Goal: Information Seeking & Learning: Learn about a topic

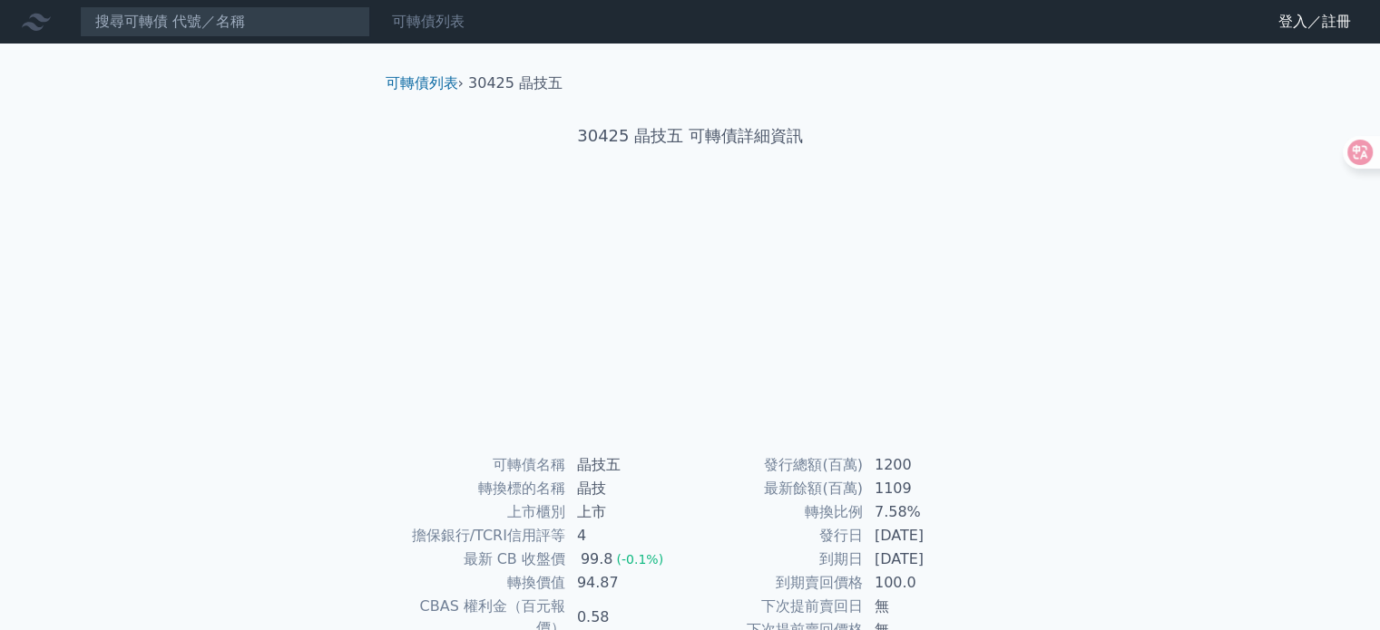
click at [413, 30] on link "可轉債列表" at bounding box center [428, 21] width 73 height 17
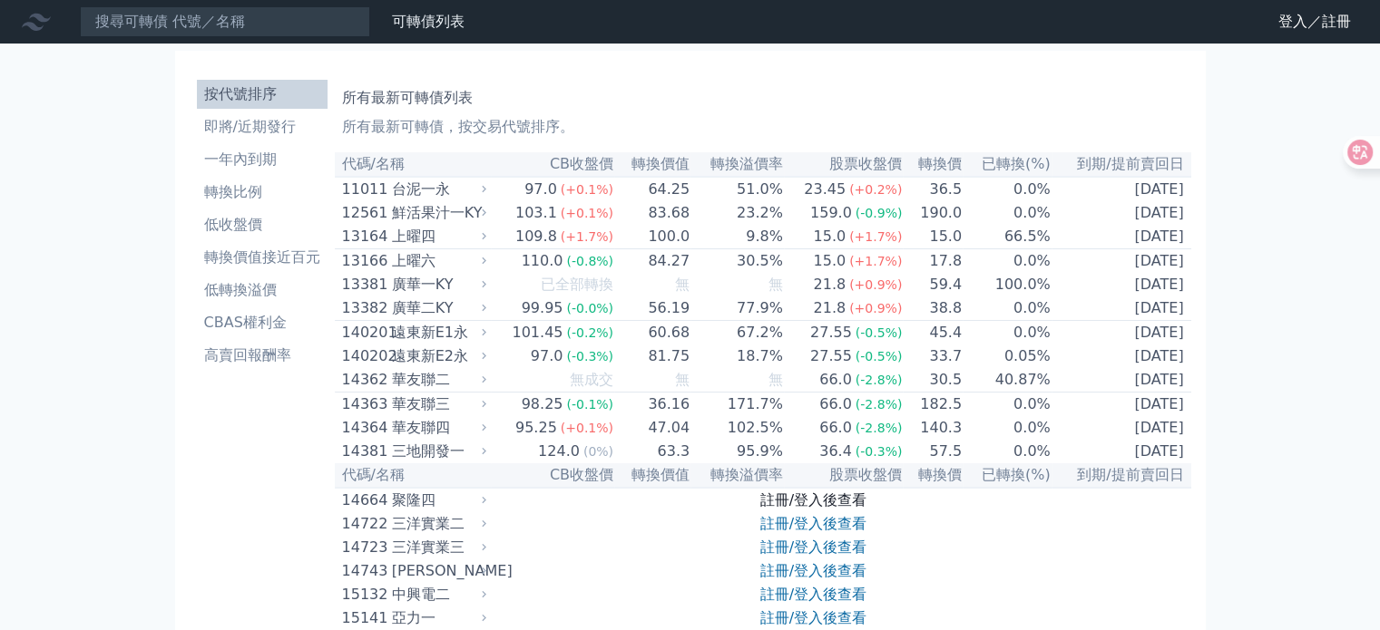
click at [773, 509] on link "註冊/登入後查看" at bounding box center [813, 500] width 106 height 17
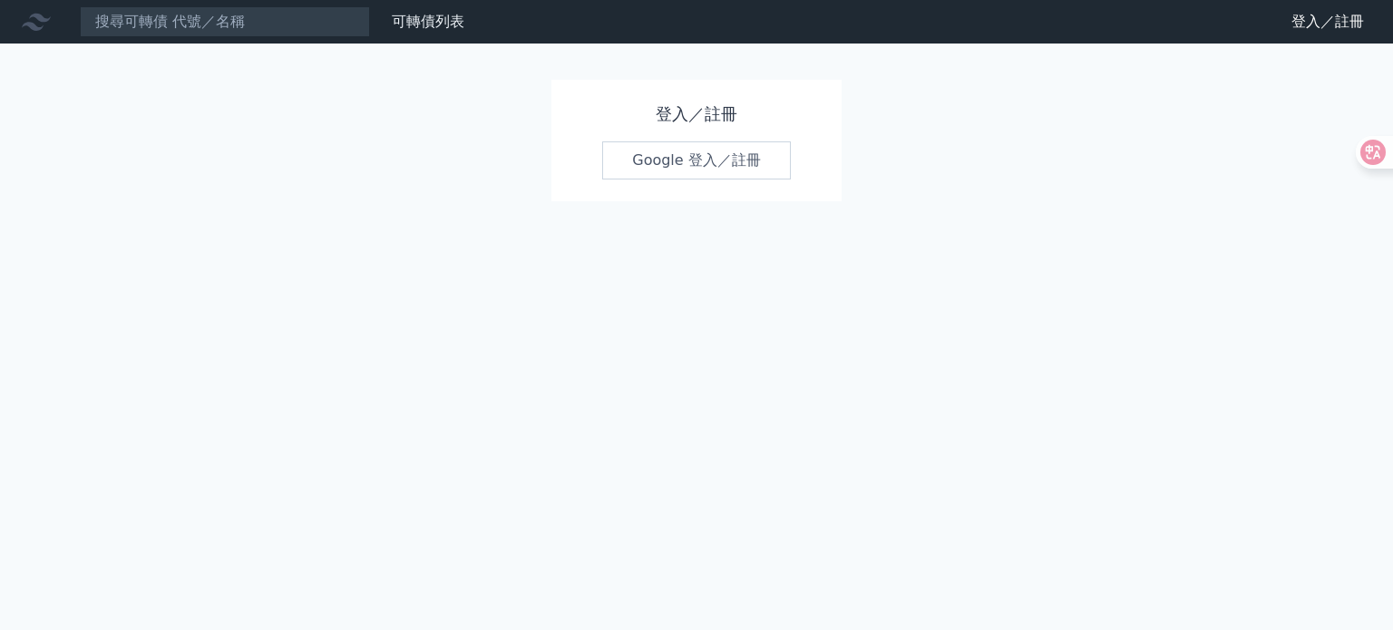
click at [662, 166] on link "Google 登入／註冊" at bounding box center [696, 161] width 189 height 38
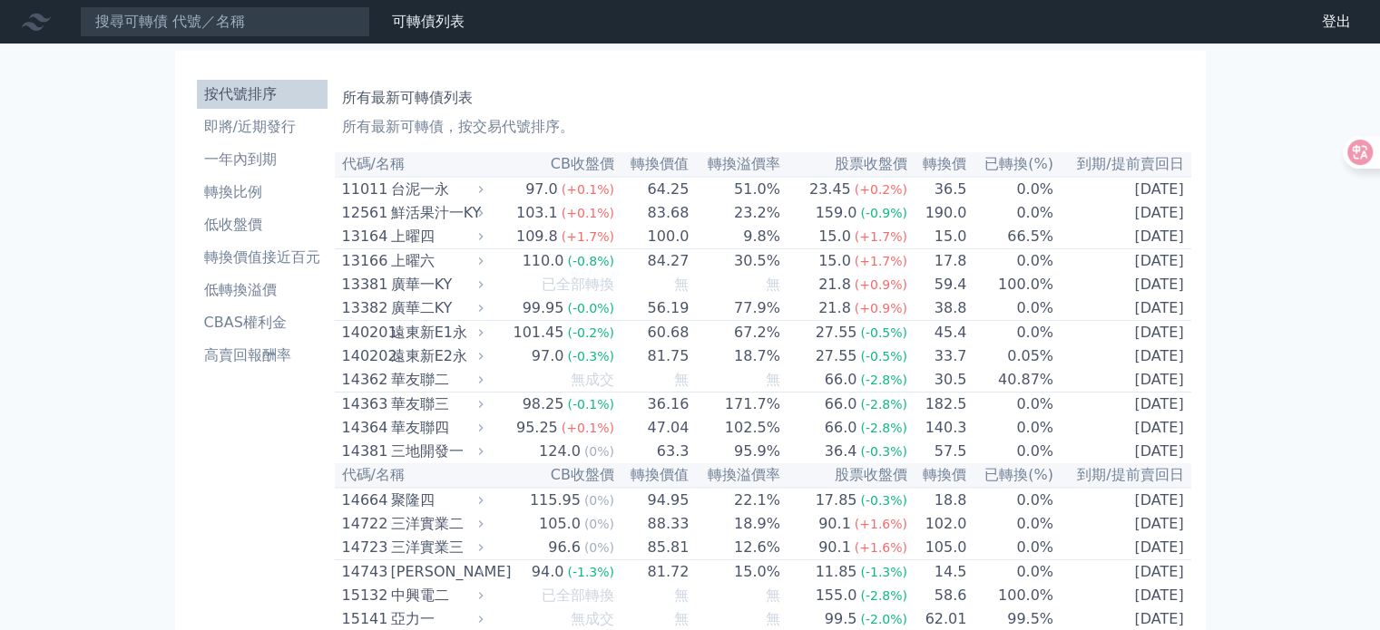
click at [559, 172] on th "CB收盤價" at bounding box center [551, 164] width 127 height 24
click at [566, 152] on th "CB收盤價" at bounding box center [551, 164] width 127 height 24
drag, startPoint x: 352, startPoint y: 127, endPoint x: 555, endPoint y: 133, distance: 203.3
click at [555, 133] on p "所有最新可轉債，按交易代號排序。" at bounding box center [763, 127] width 842 height 22
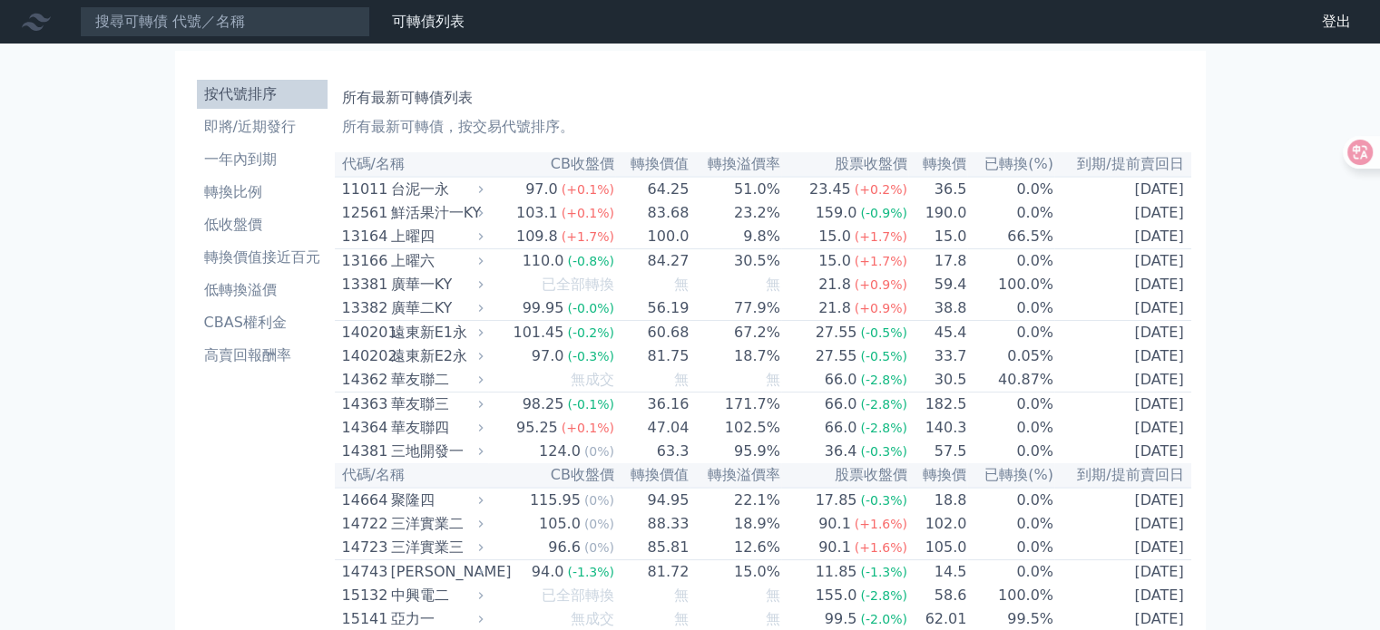
click at [797, 97] on h1 "所有最新可轉債列表" at bounding box center [763, 98] width 842 height 22
click at [366, 165] on th "代碼/名稱" at bounding box center [411, 164] width 153 height 24
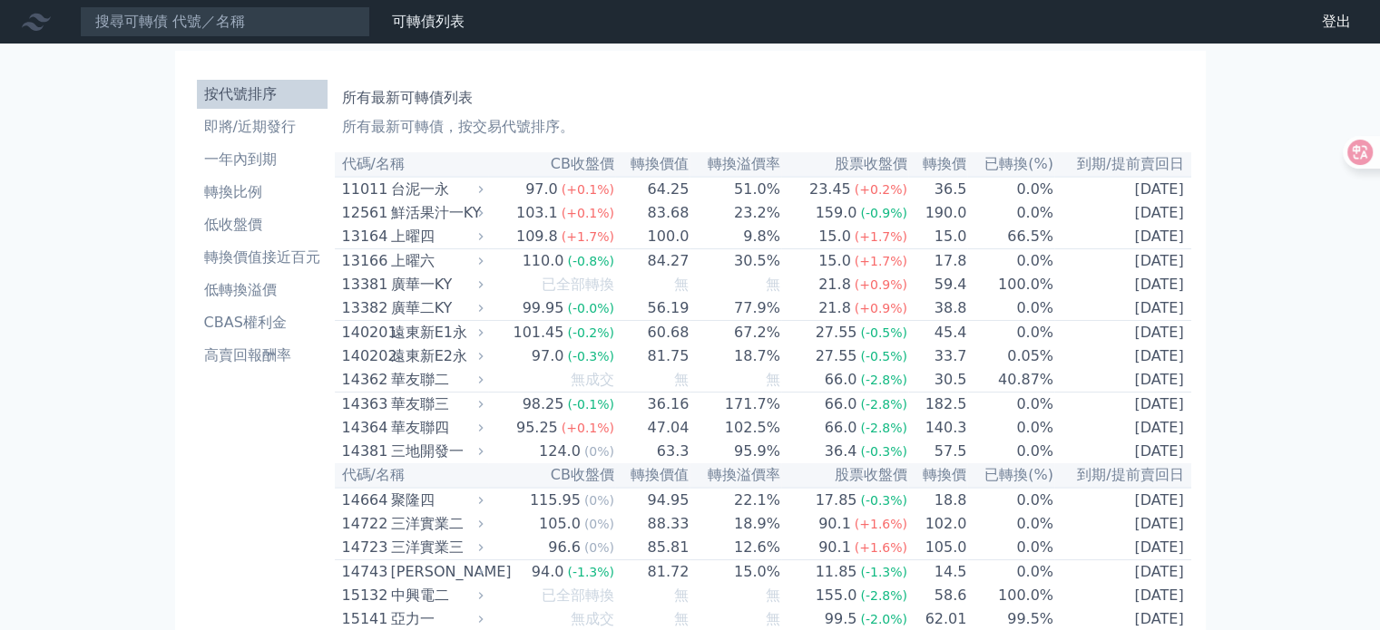
drag, startPoint x: 943, startPoint y: 79, endPoint x: 744, endPoint y: 115, distance: 202.8
click at [938, 80] on div "所有最新可轉債列表 所有最新可轉債，按交易代號排序。" at bounding box center [763, 109] width 842 height 58
click at [606, 159] on th "CB收盤價" at bounding box center [551, 164] width 127 height 24
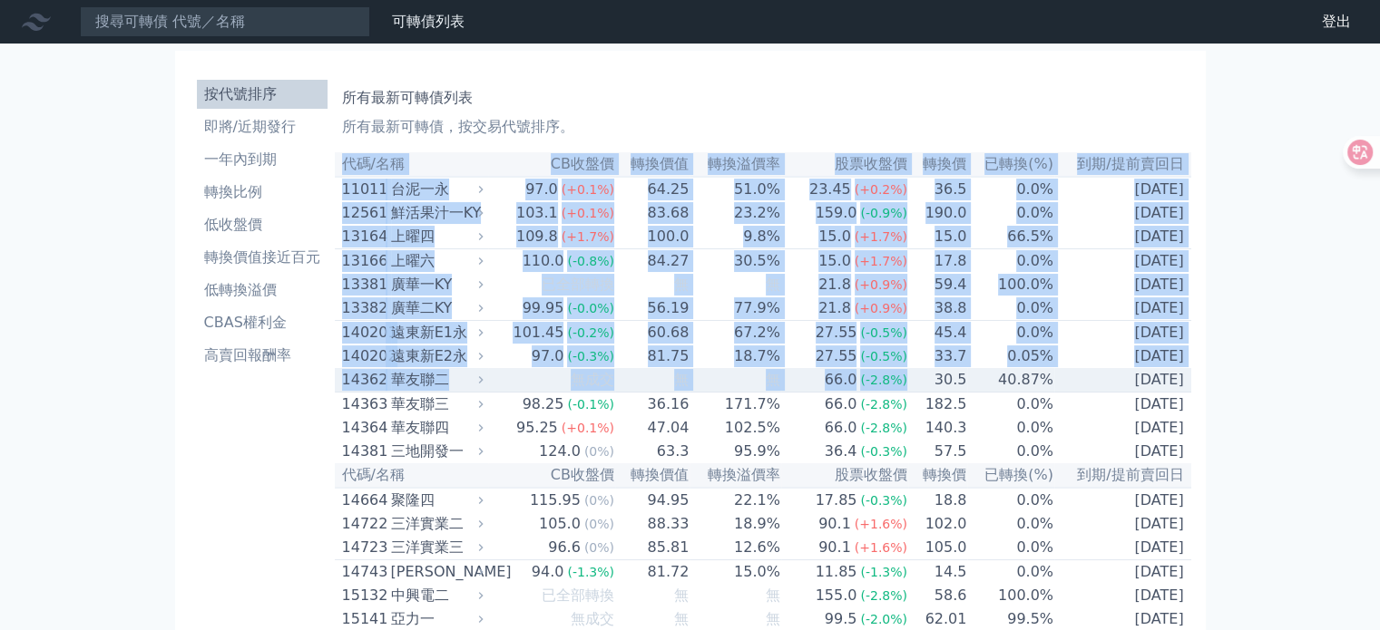
drag, startPoint x: 345, startPoint y: 161, endPoint x: 917, endPoint y: 390, distance: 616.4
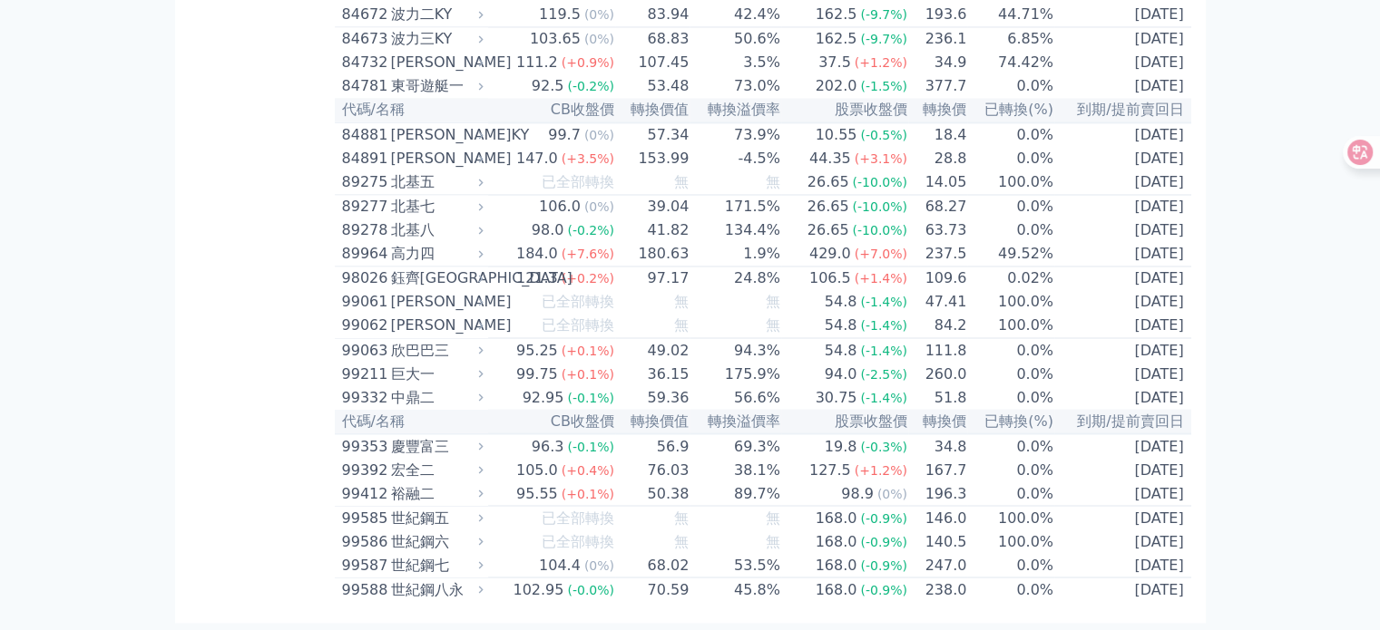
scroll to position [10773, 0]
copy table
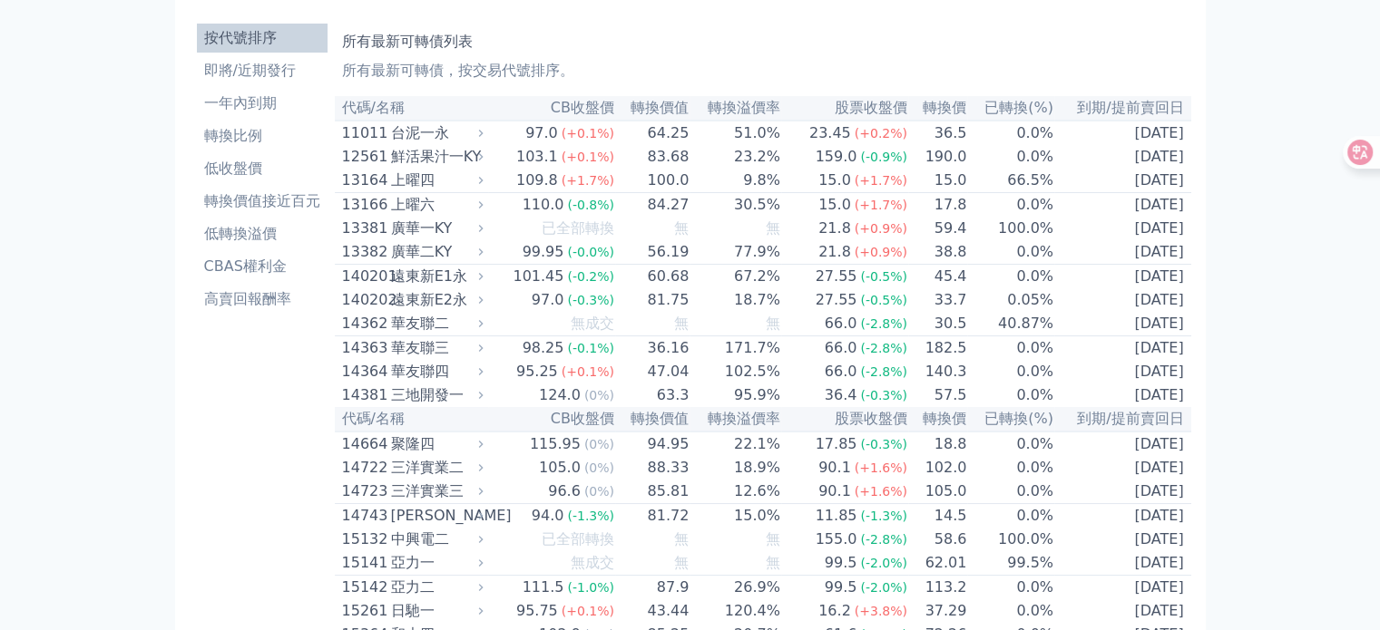
scroll to position [0, 0]
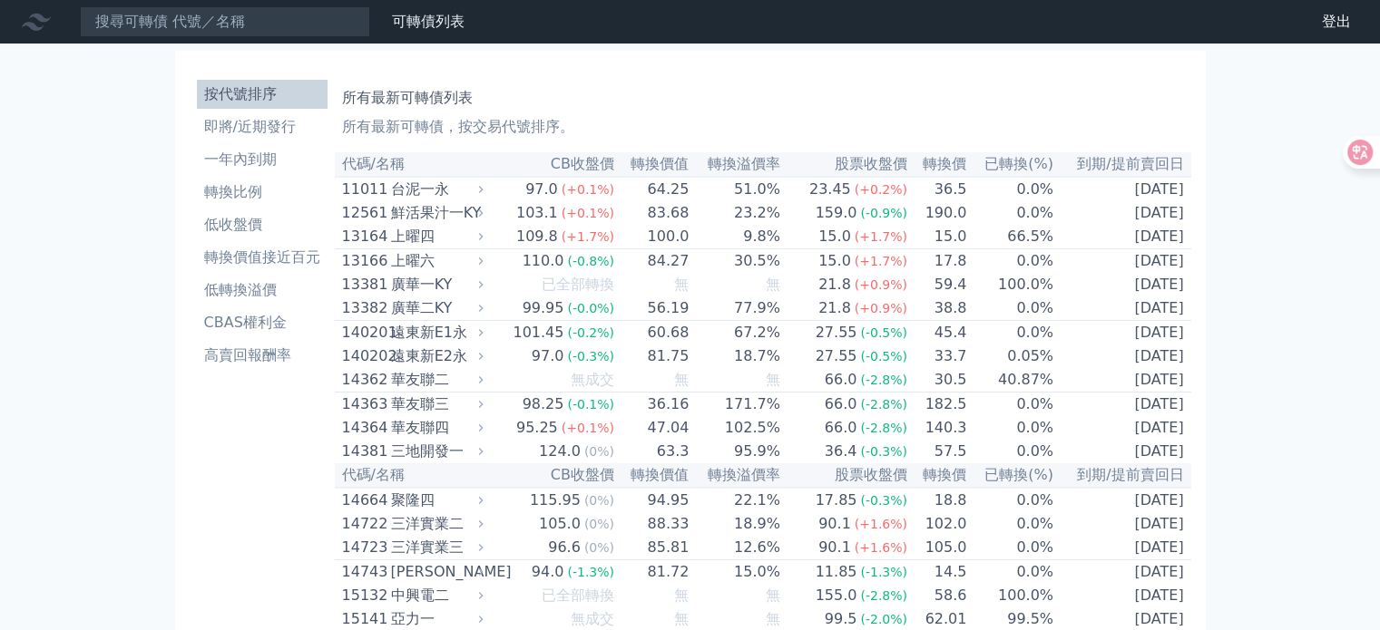
click at [283, 17] on input at bounding box center [225, 21] width 290 height 31
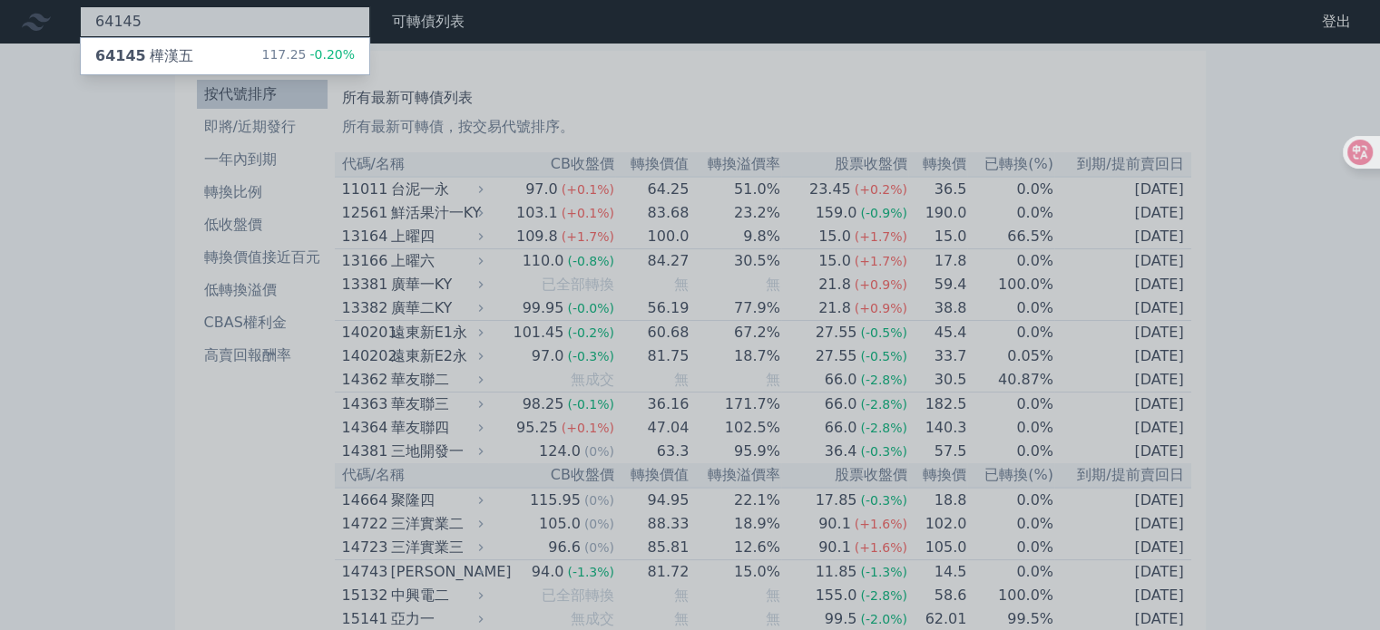
type input "64145"
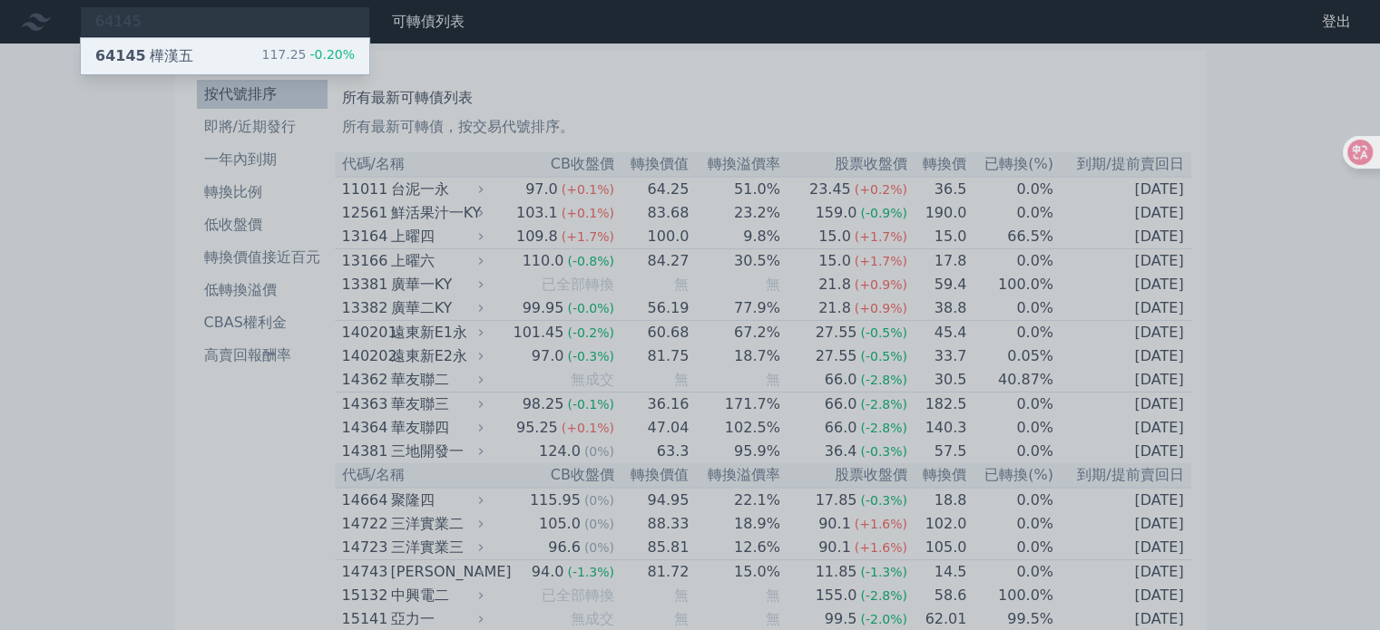
click at [133, 70] on div "64145 樺漢五 117.25 -0.20%" at bounding box center [225, 56] width 288 height 36
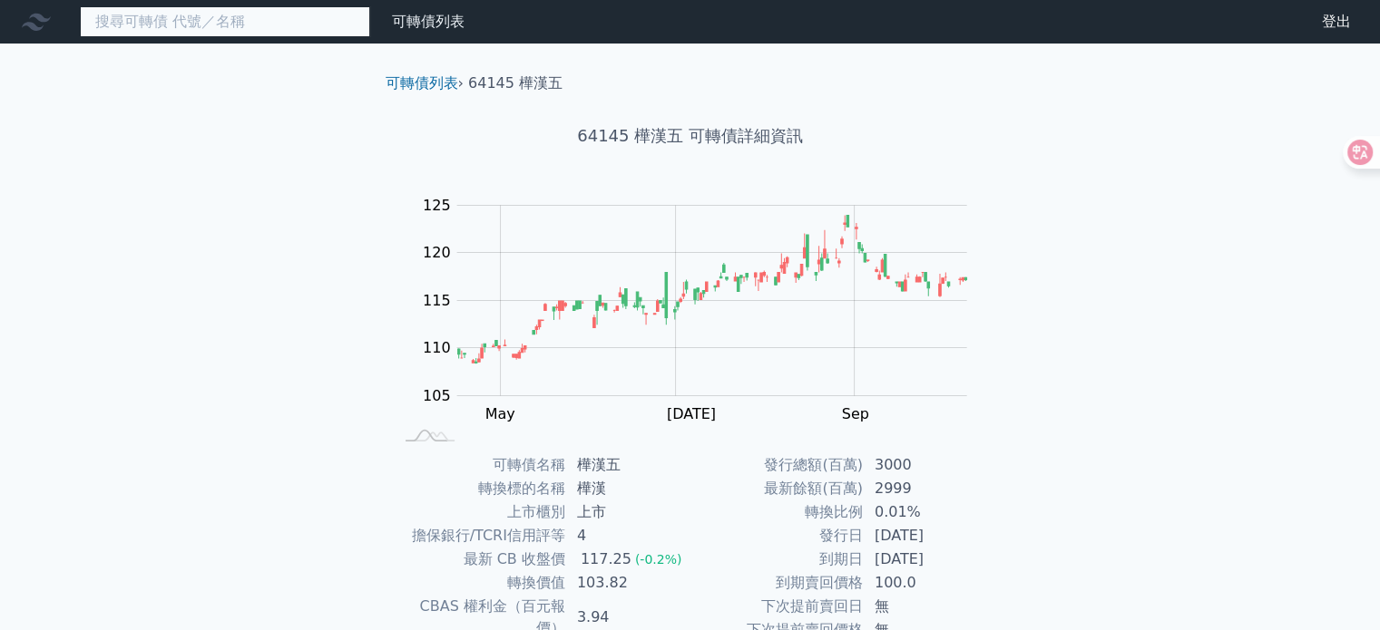
click at [168, 24] on input at bounding box center [225, 21] width 290 height 31
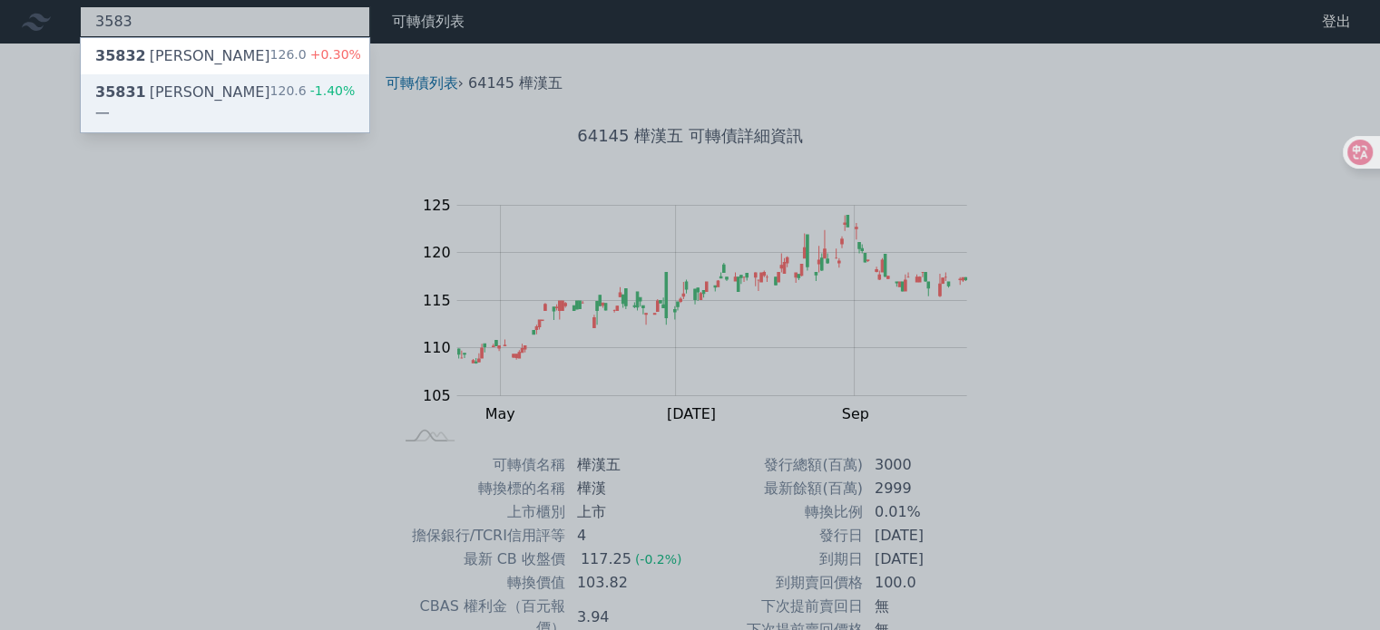
type input "3583"
click at [122, 88] on span "35831" at bounding box center [120, 91] width 51 height 17
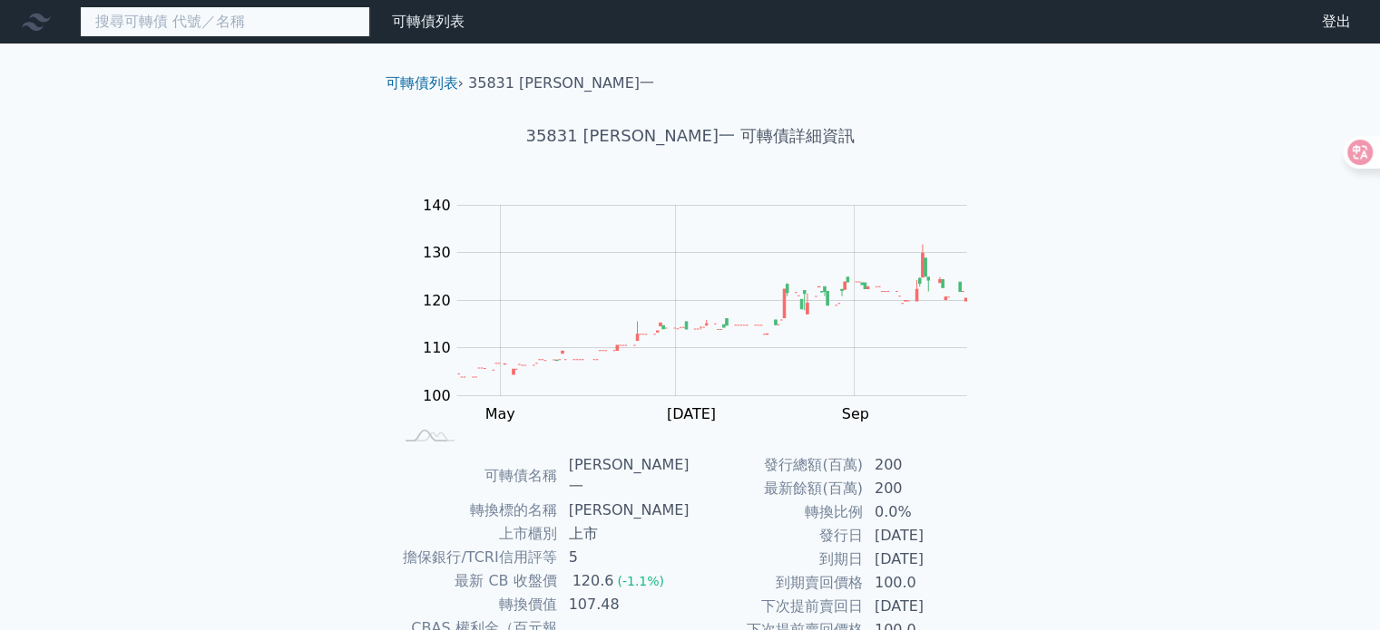
click at [250, 34] on input at bounding box center [225, 21] width 290 height 31
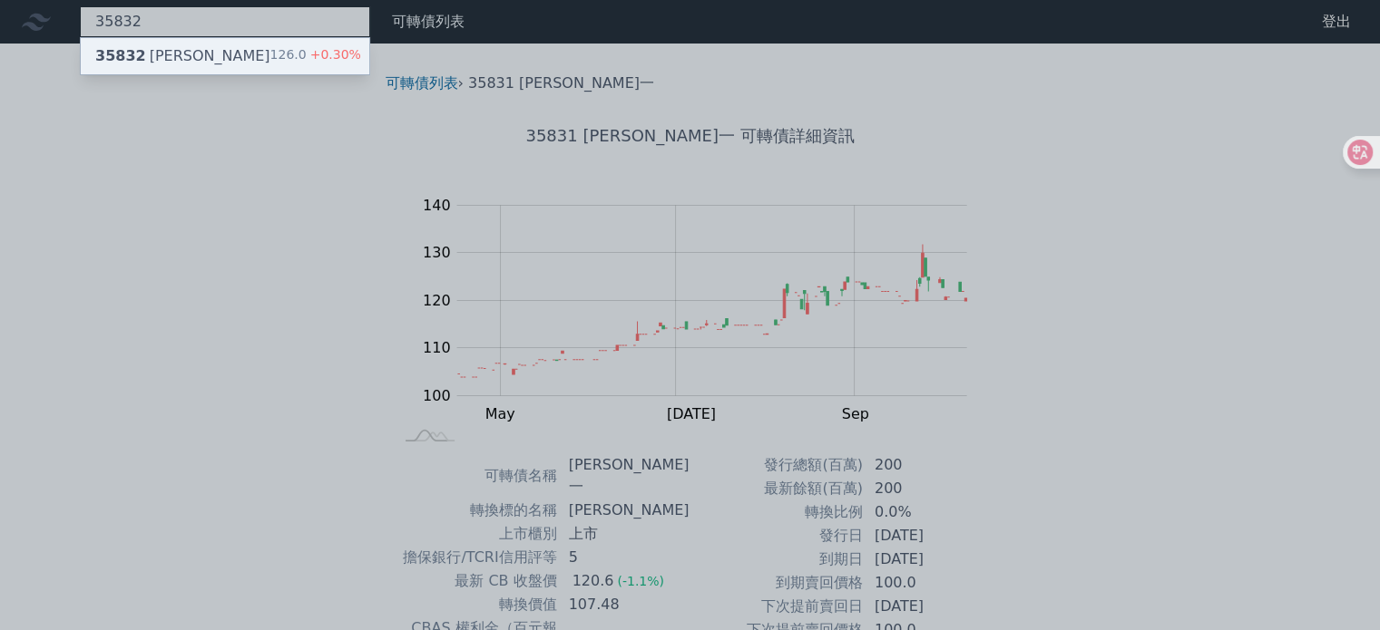
type input "35832"
click at [171, 54] on div "35832 [PERSON_NAME]" at bounding box center [182, 56] width 175 height 22
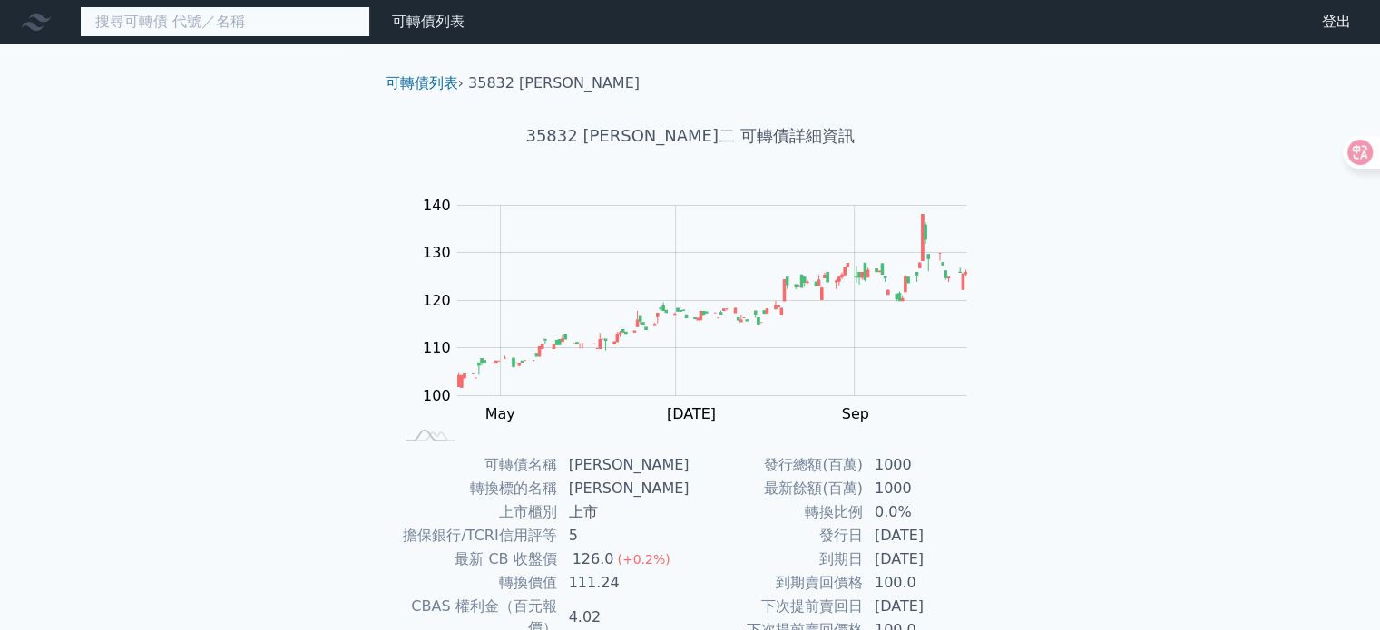
click at [161, 16] on input at bounding box center [225, 21] width 290 height 31
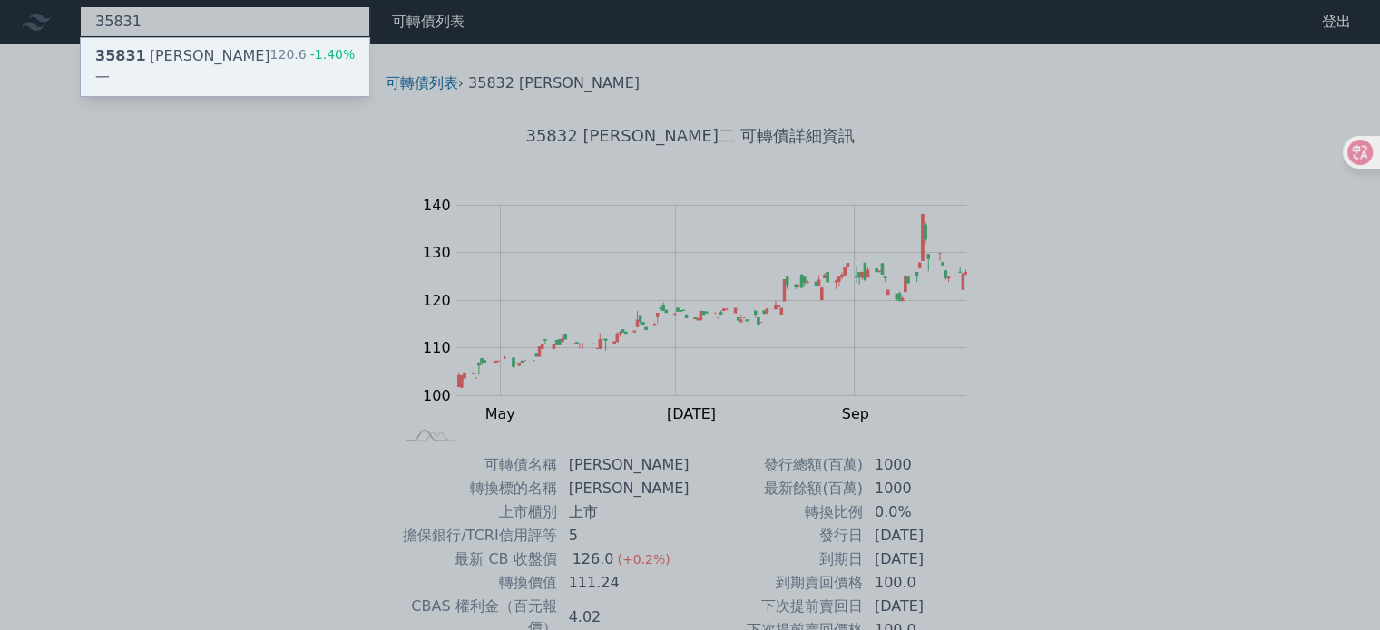
type input "35831"
click at [150, 55] on div "35831 [PERSON_NAME]一" at bounding box center [182, 67] width 175 height 44
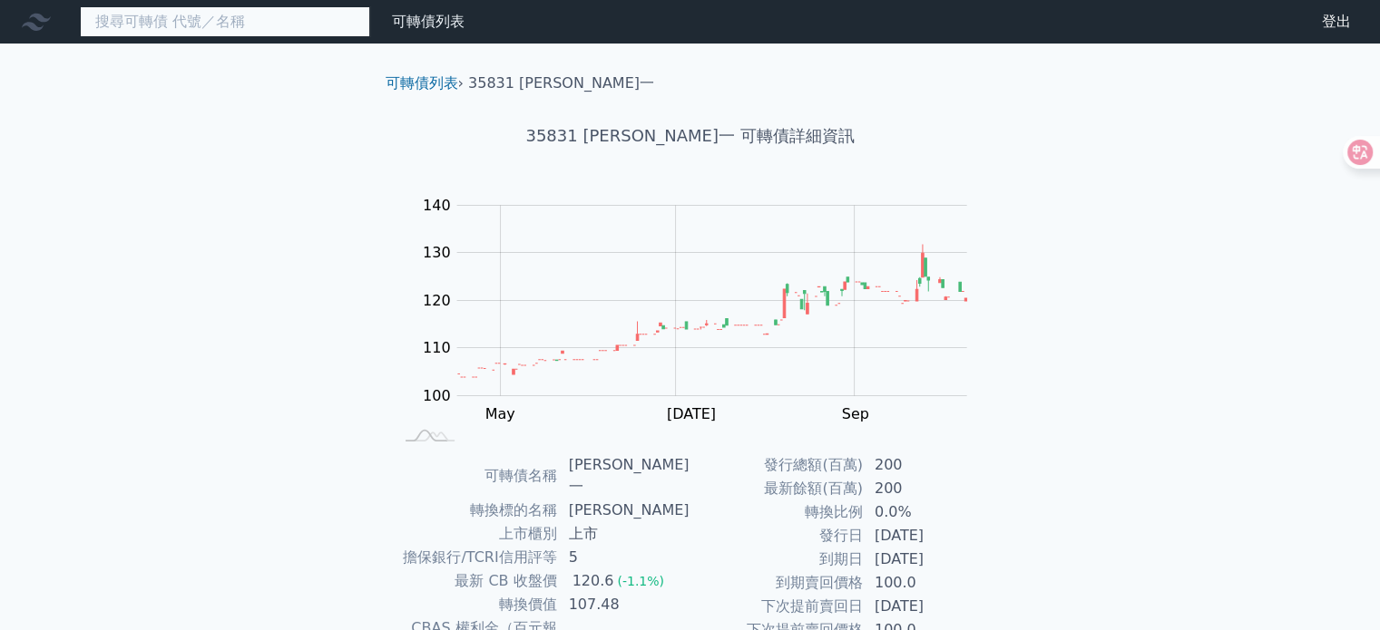
click at [271, 17] on input at bounding box center [225, 21] width 290 height 31
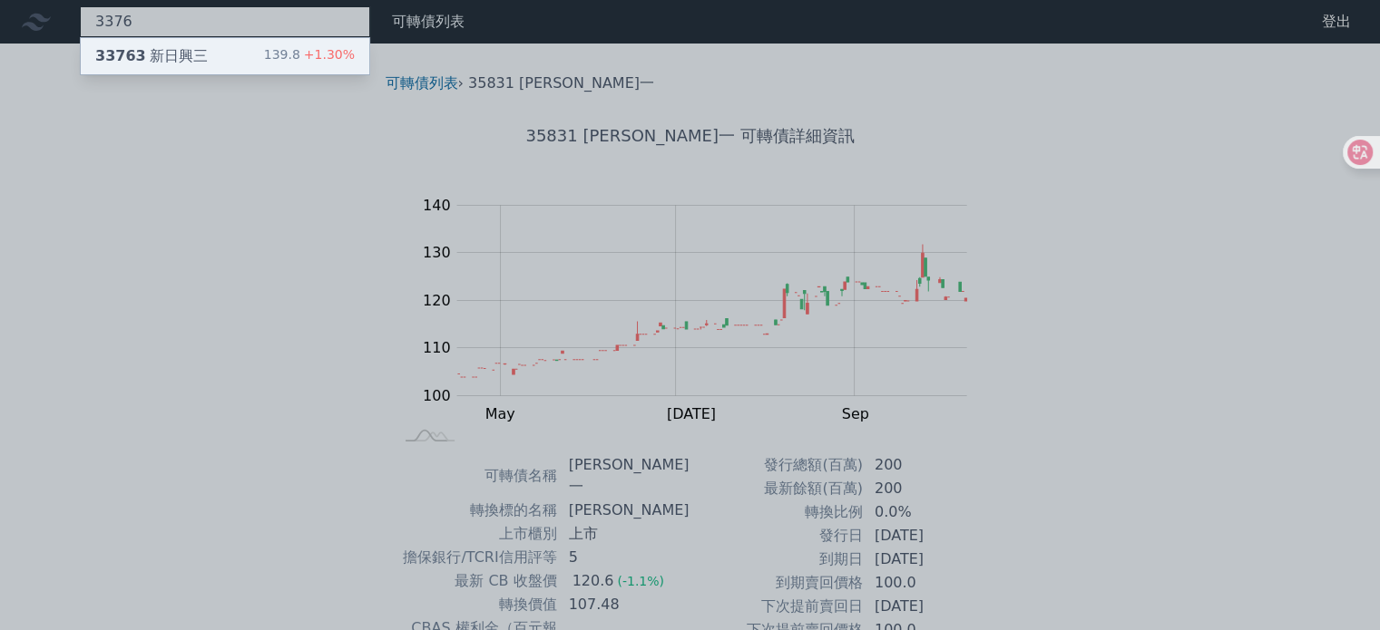
type input "3376"
click at [195, 59] on div "33763 新日興三" at bounding box center [151, 56] width 112 height 22
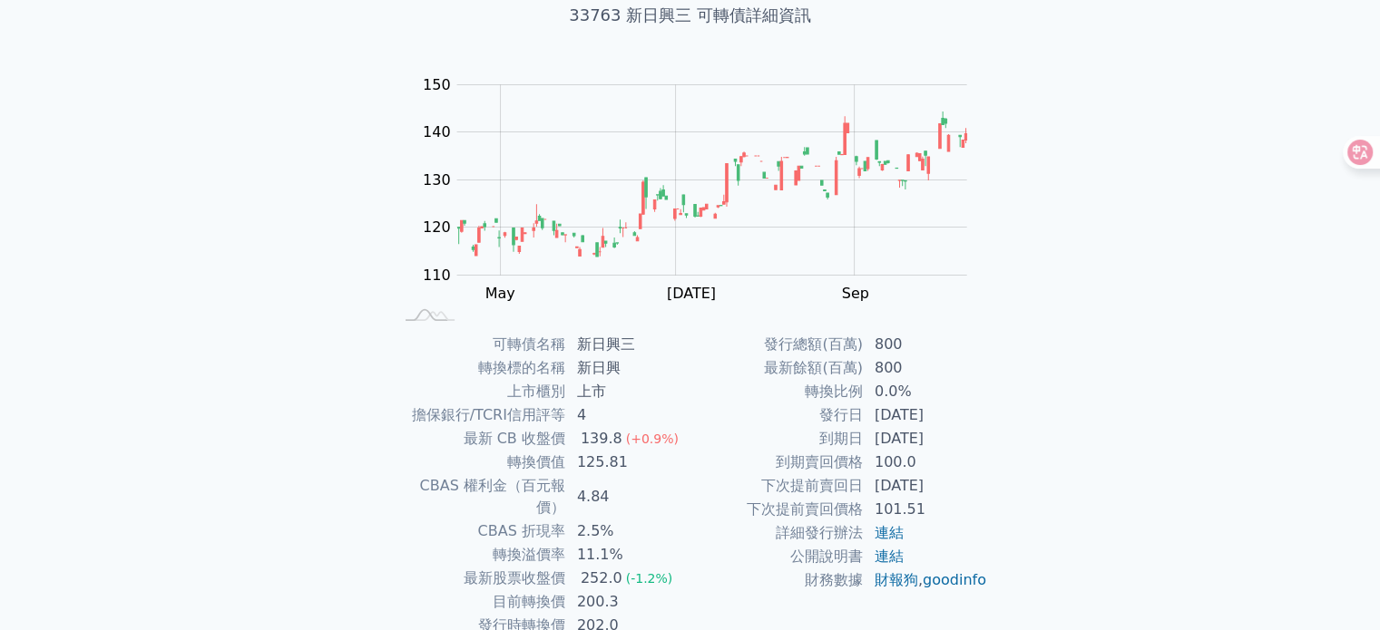
scroll to position [210, 0]
